Goal: Complete application form: Complete application form

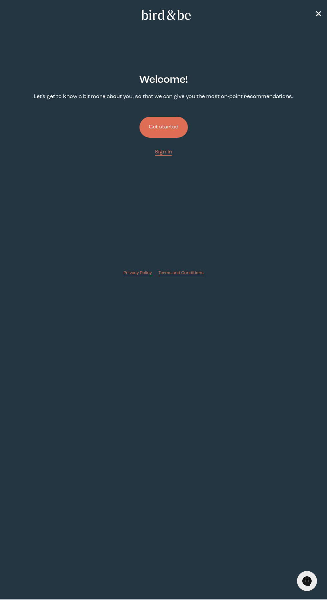
click at [176, 120] on button "Get started" at bounding box center [163, 127] width 48 height 21
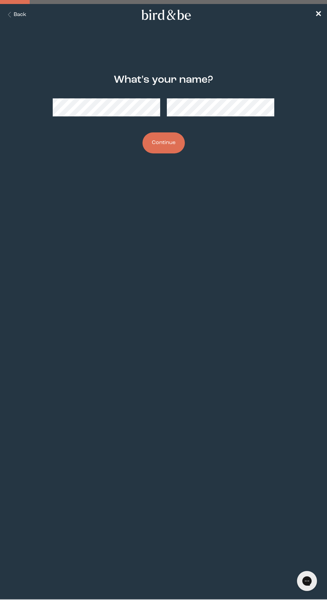
click at [172, 147] on button "Continue" at bounding box center [163, 142] width 42 height 21
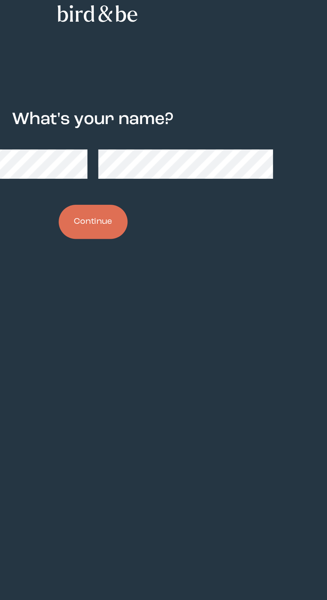
click at [171, 143] on button "Continue" at bounding box center [163, 142] width 42 height 21
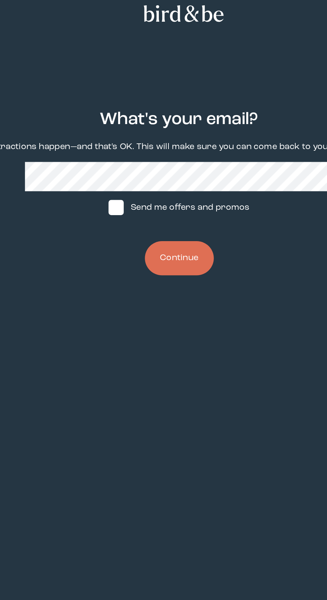
click at [169, 167] on button "Continue" at bounding box center [163, 165] width 42 height 21
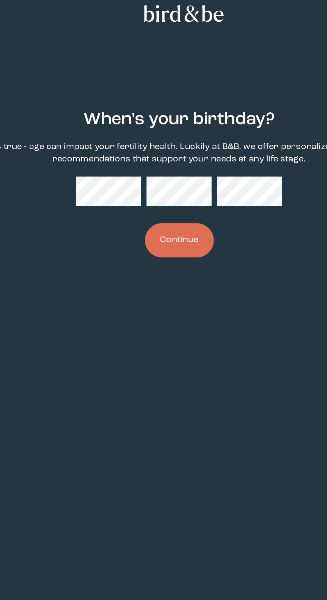
click at [173, 154] on button "Continue" at bounding box center [163, 154] width 42 height 21
click at [165, 155] on button "Continue" at bounding box center [163, 154] width 42 height 21
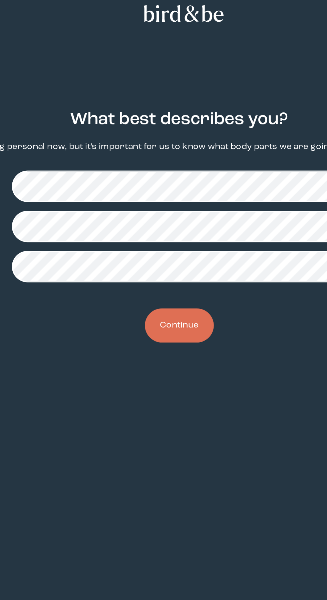
click at [170, 214] on button "Continue" at bounding box center [163, 206] width 42 height 21
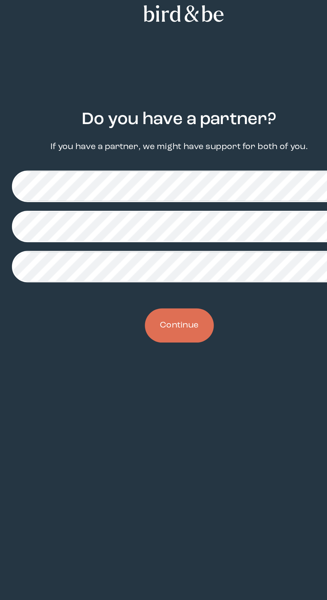
click at [174, 210] on button "Continue" at bounding box center [163, 206] width 42 height 21
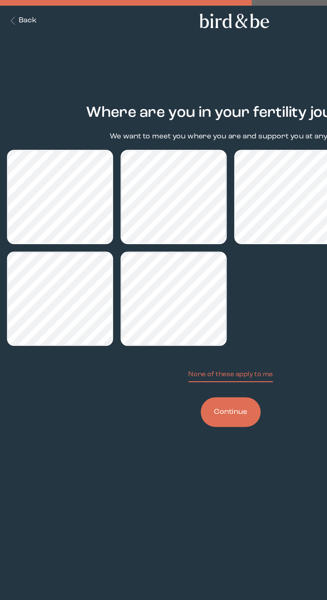
click at [167, 298] on button "Continue" at bounding box center [163, 291] width 42 height 21
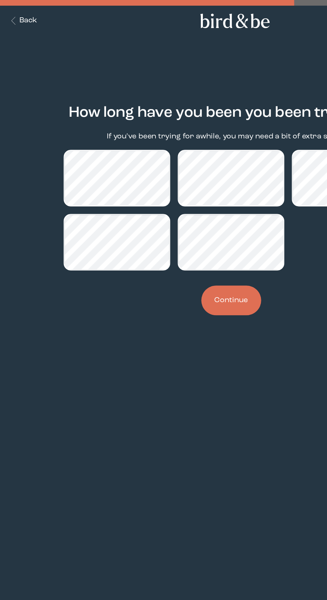
click at [171, 216] on button "Continue" at bounding box center [163, 212] width 42 height 21
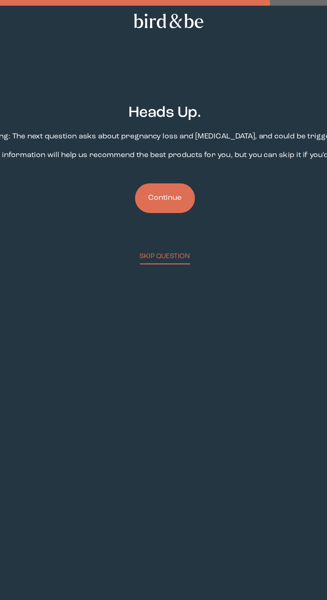
click at [177, 140] on button "Continue" at bounding box center [163, 140] width 42 height 21
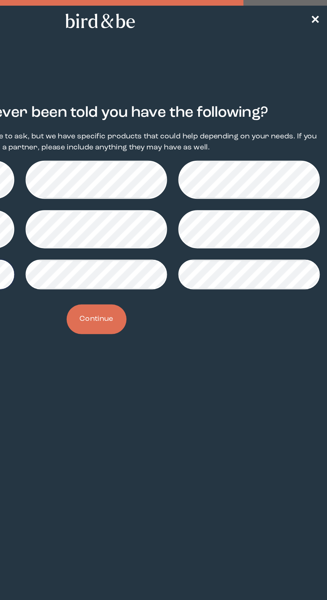
click at [170, 227] on button "Continue" at bounding box center [163, 225] width 42 height 21
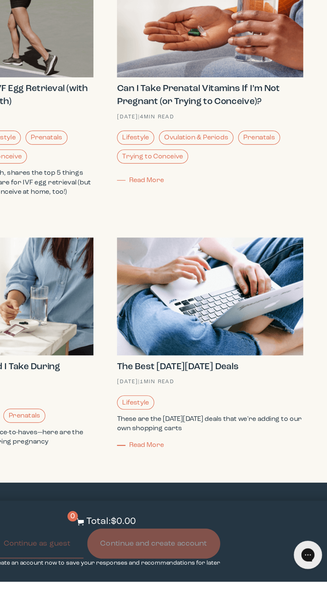
scroll to position [3574, 0]
